Goal: Browse casually

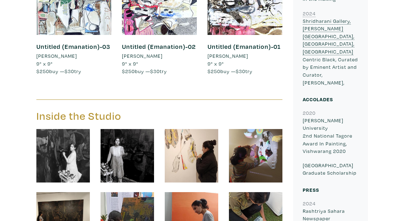
scroll to position [484, 0]
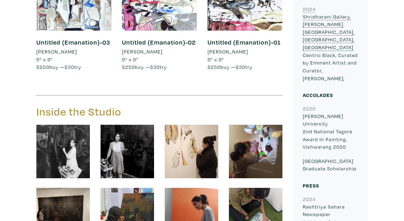
click at [71, 150] on img at bounding box center [63, 152] width 54 height 54
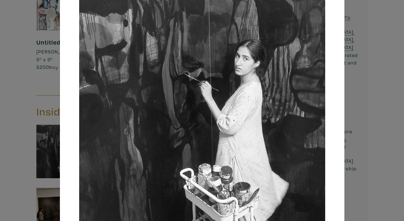
scroll to position [56, 0]
click at [357, 107] on div "× Save changes Close" at bounding box center [202, 110] width 404 height 221
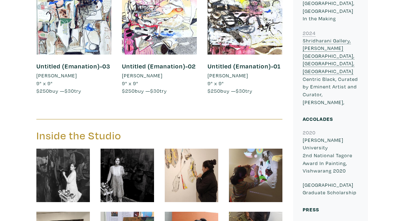
scroll to position [453, 0]
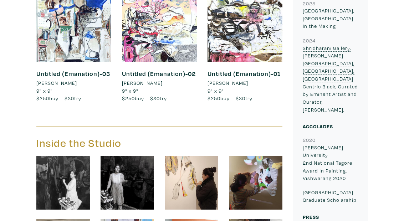
click at [124, 163] on img at bounding box center [128, 183] width 54 height 54
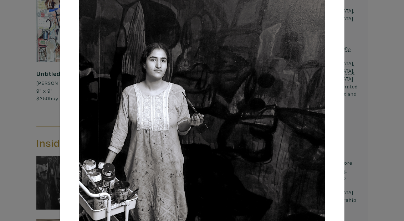
scroll to position [65, 0]
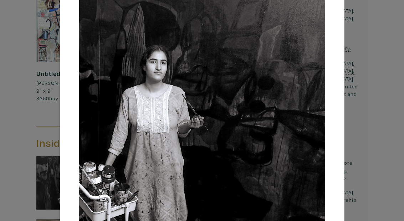
click at [340, 92] on div at bounding box center [202, 130] width 285 height 367
click at [339, 95] on div at bounding box center [202, 130] width 285 height 367
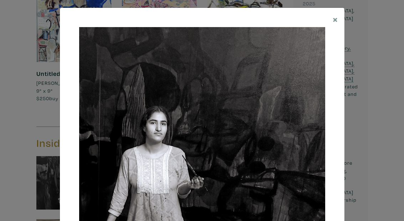
scroll to position [2, 0]
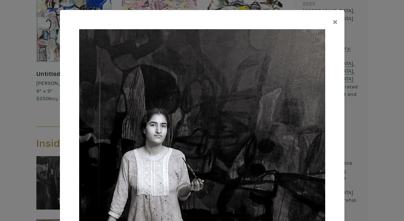
click at [337, 20] on span "×" at bounding box center [335, 21] width 5 height 12
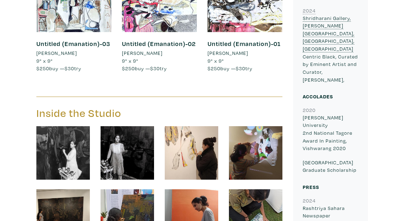
scroll to position [485, 0]
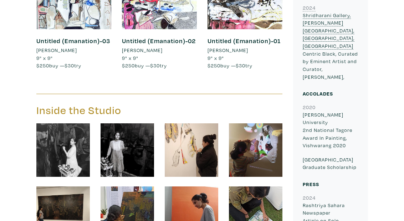
click at [270, 140] on img at bounding box center [256, 151] width 54 height 54
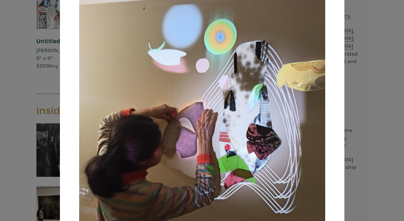
scroll to position [39, 0]
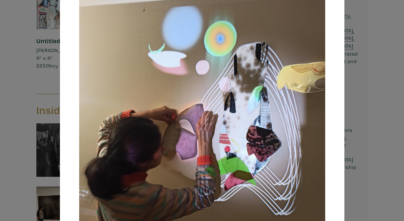
click at [345, 110] on div "× Save changes Close" at bounding box center [203, 157] width 286 height 368
click at [361, 83] on div "× Save changes Close" at bounding box center [202, 110] width 404 height 221
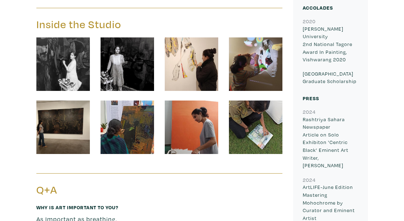
scroll to position [573, 0]
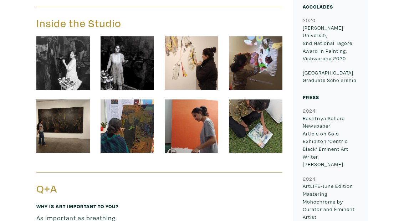
click at [78, 122] on img at bounding box center [63, 127] width 54 height 54
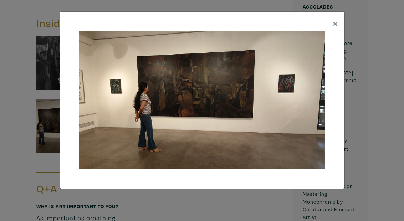
click at [351, 117] on div "× Save changes Close" at bounding box center [202, 110] width 404 height 221
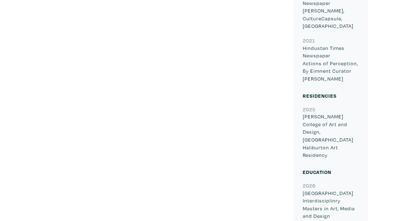
scroll to position [921, 0]
